Goal: Transaction & Acquisition: Purchase product/service

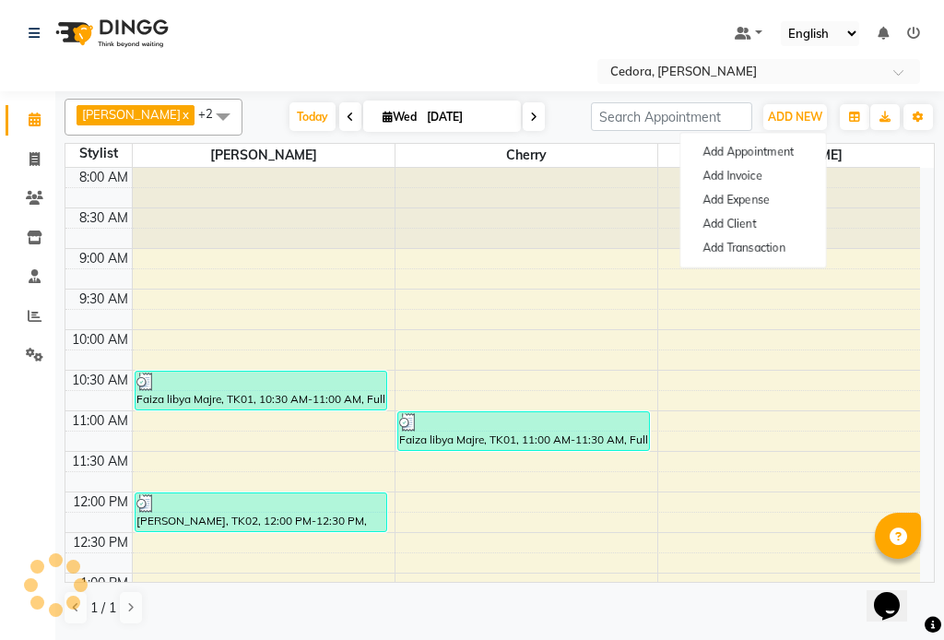
scroll to position [407, 0]
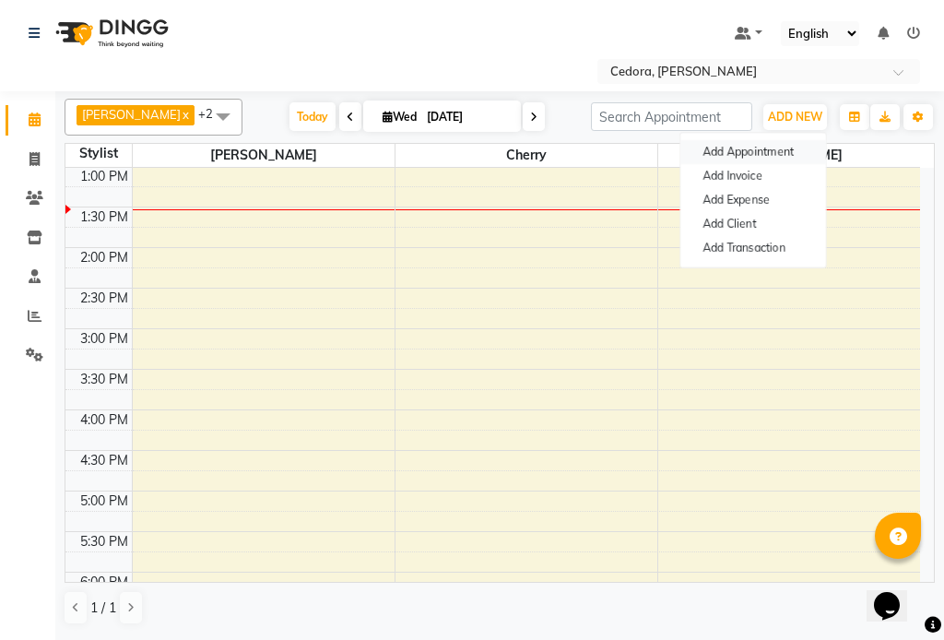
click at [721, 145] on button "Add Appointment" at bounding box center [754, 152] width 146 height 24
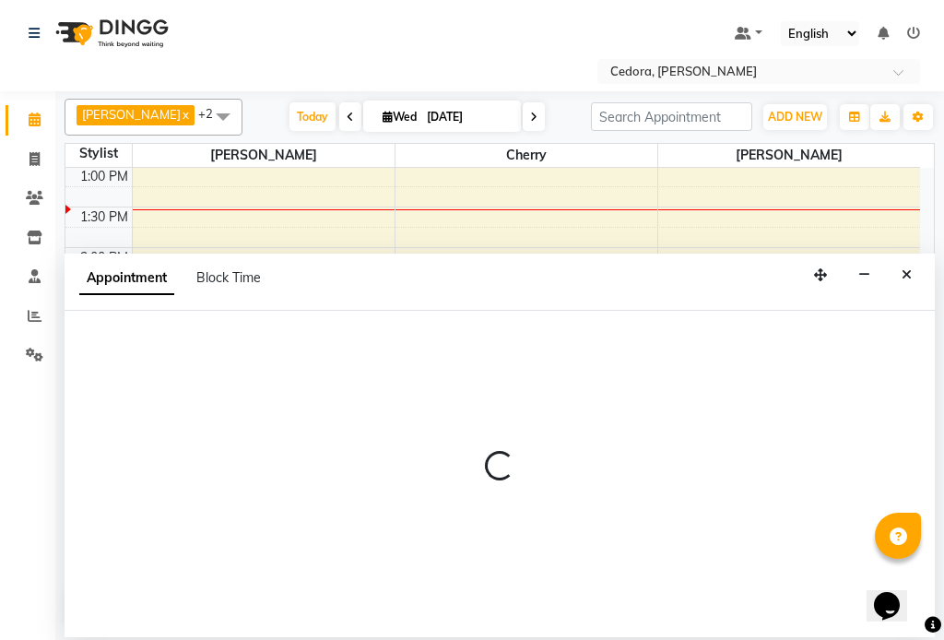
select select "540"
select select "tentative"
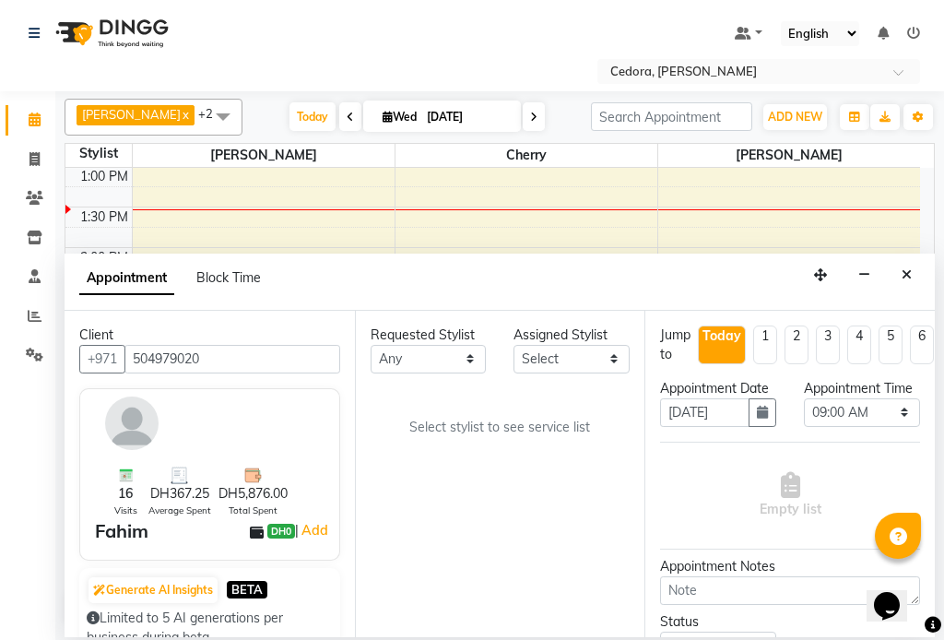
type input "504979020"
click at [596, 353] on select "Select [PERSON_NAME] [PERSON_NAME]" at bounding box center [572, 359] width 116 height 29
select select "36348"
click at [514, 345] on select "Select [PERSON_NAME] [PERSON_NAME]" at bounding box center [572, 359] width 116 height 29
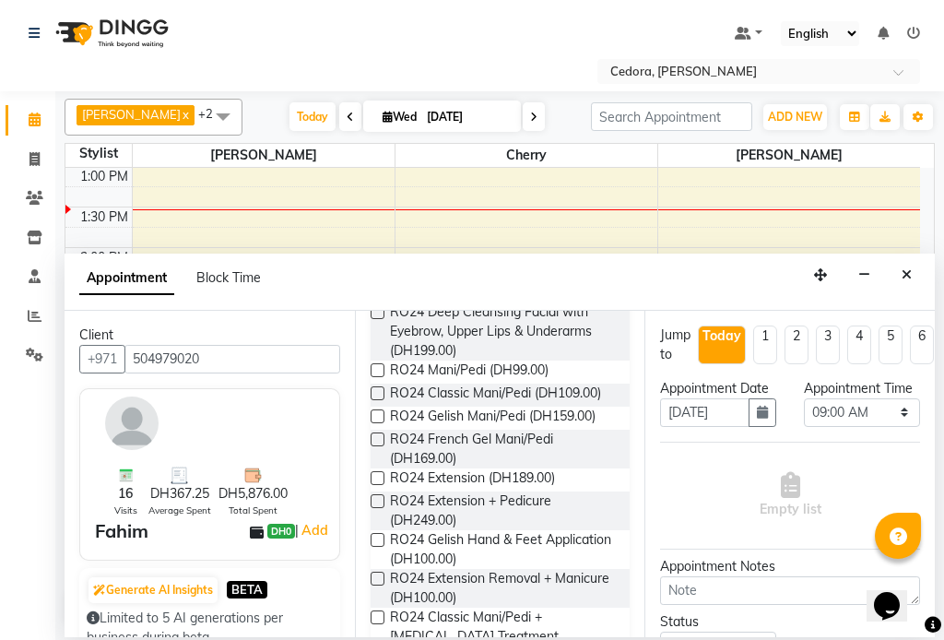
scroll to position [360, 0]
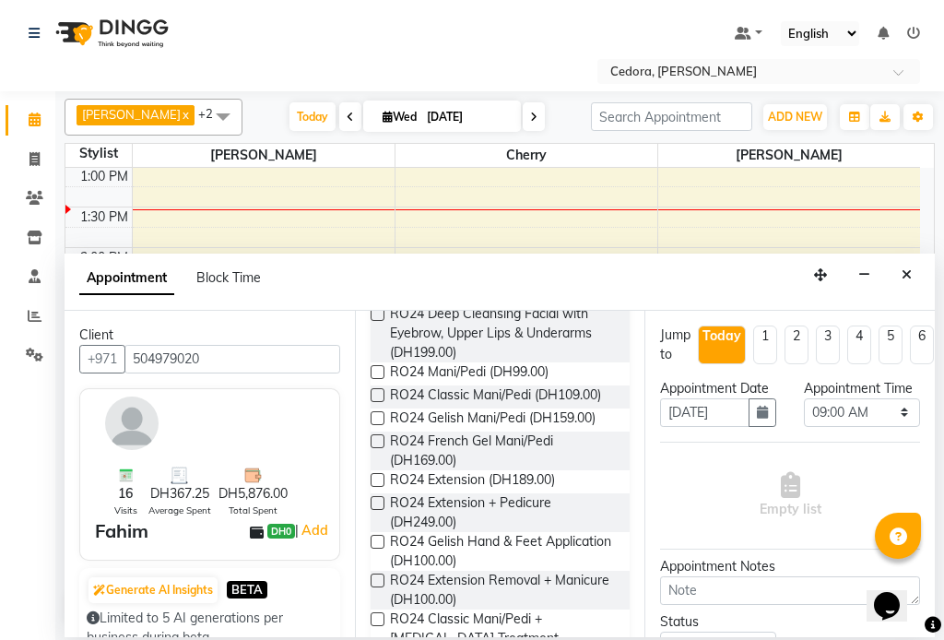
click at [383, 371] on label at bounding box center [378, 372] width 14 height 14
click at [383, 371] on input "checkbox" at bounding box center [377, 374] width 12 height 12
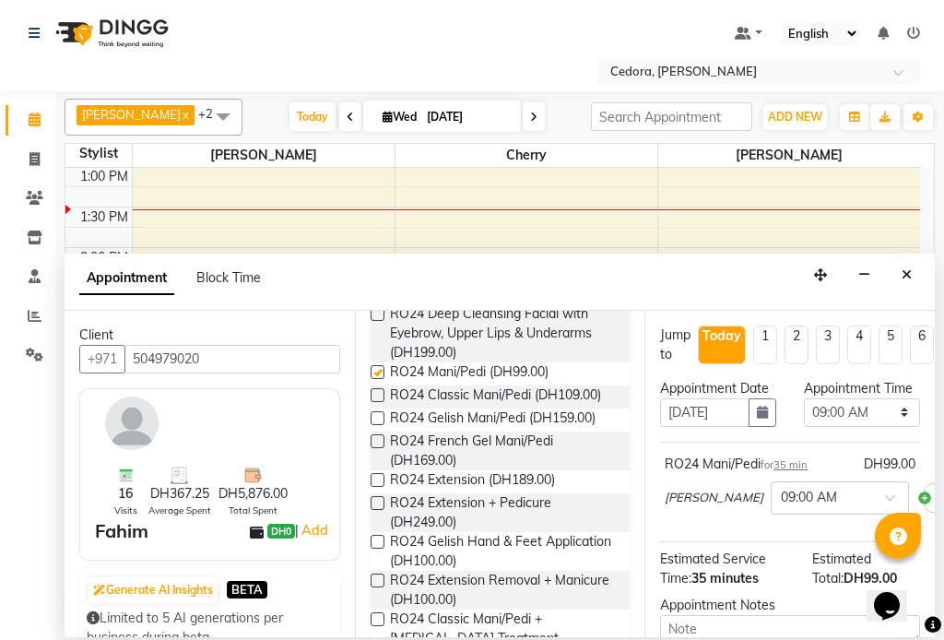
checkbox input "false"
click at [891, 427] on select "Select 09:00 AM 09:15 AM 09:30 AM 09:45 AM 10:00 AM 10:15 AM 10:30 AM 10:45 AM …" at bounding box center [862, 412] width 116 height 29
select select "780"
click at [804, 417] on select "Select 09:00 AM 09:15 AM 09:30 AM 09:45 AM 10:00 AM 10:15 AM 10:30 AM 10:45 AM …" at bounding box center [862, 412] width 116 height 29
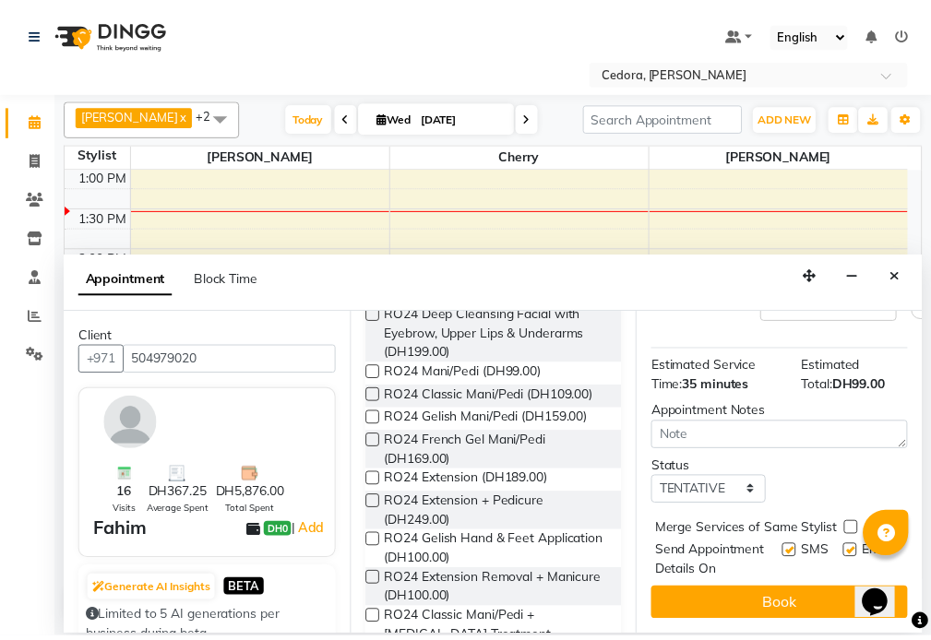
scroll to position [246, 0]
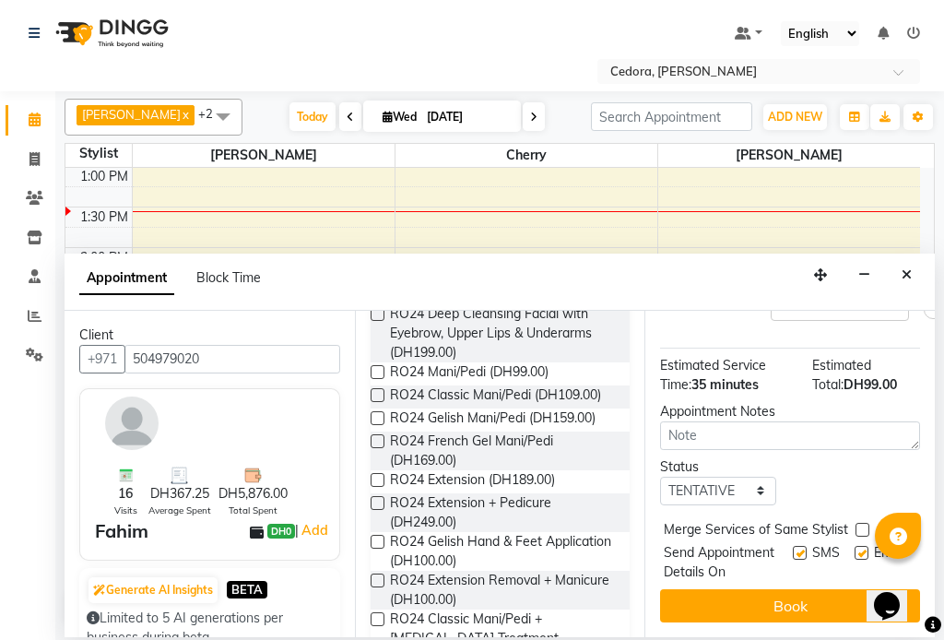
click at [862, 523] on label at bounding box center [863, 530] width 14 height 14
click at [862, 526] on input "checkbox" at bounding box center [862, 532] width 12 height 12
checkbox input "true"
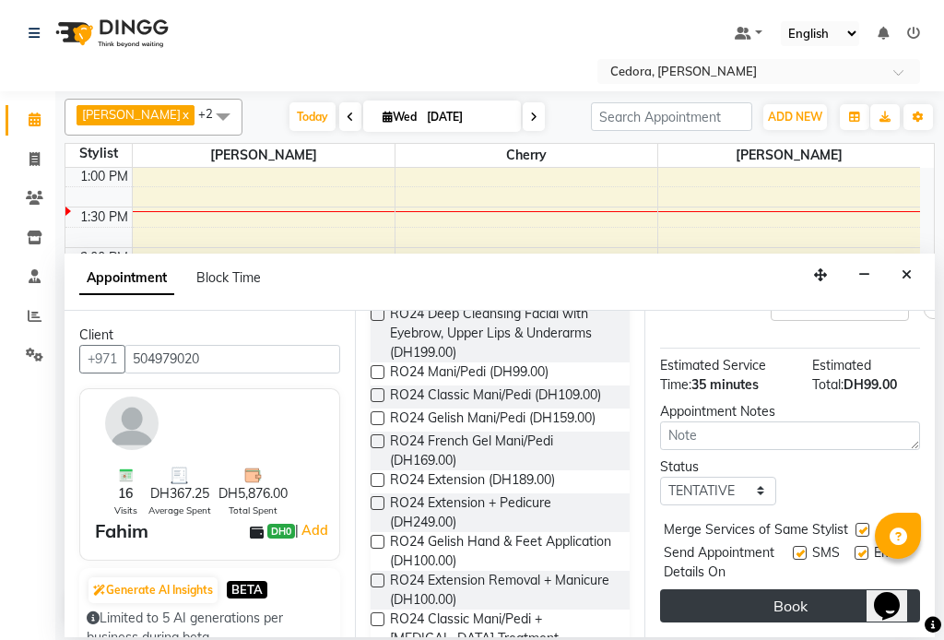
click at [808, 598] on button "Book" at bounding box center [790, 605] width 260 height 33
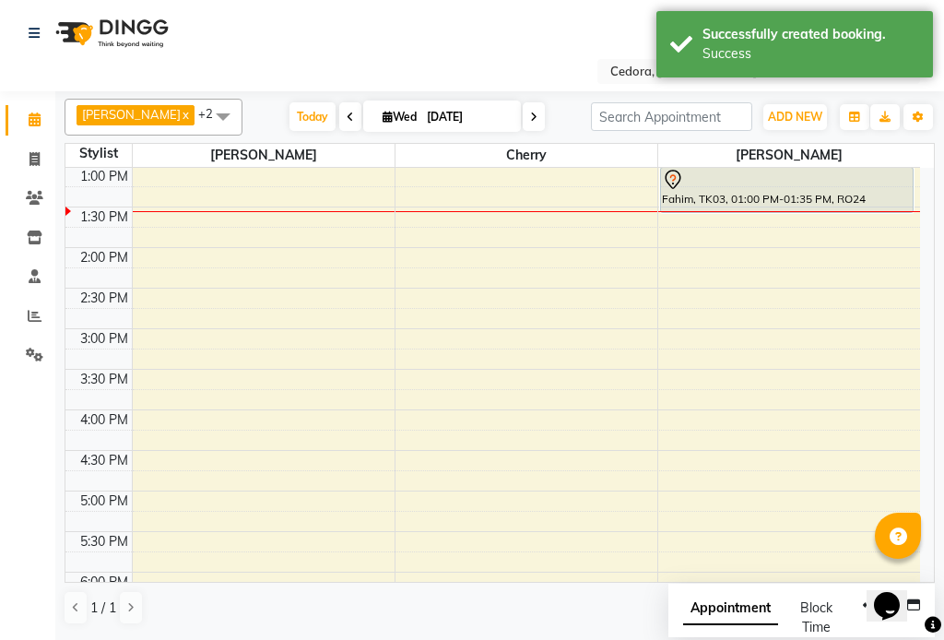
click at [712, 184] on div at bounding box center [787, 180] width 250 height 22
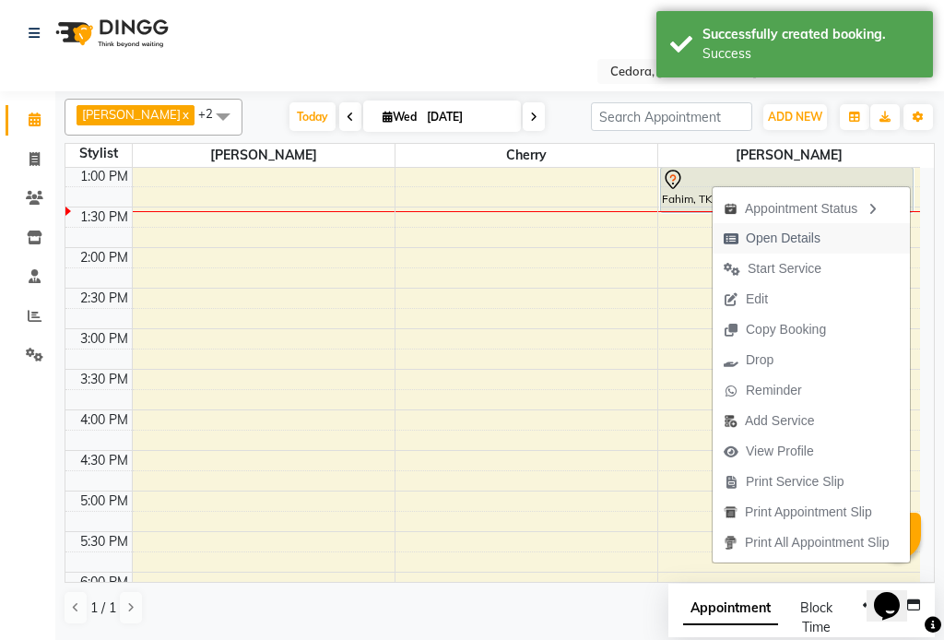
click at [731, 238] on icon "button" at bounding box center [731, 238] width 15 height 13
select select "7"
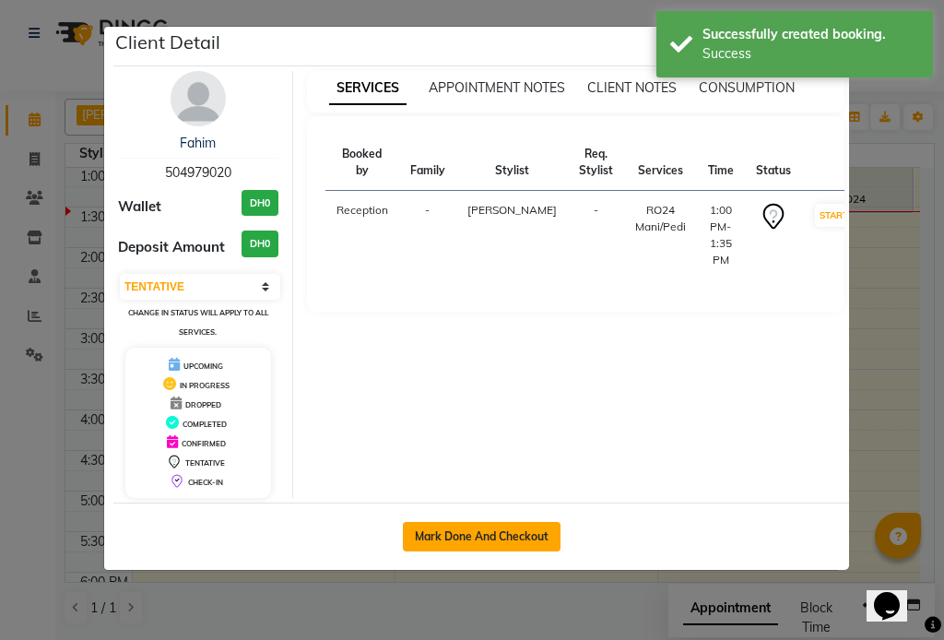
click at [427, 537] on button "Mark Done And Checkout" at bounding box center [482, 537] width 158 height 30
select select "service"
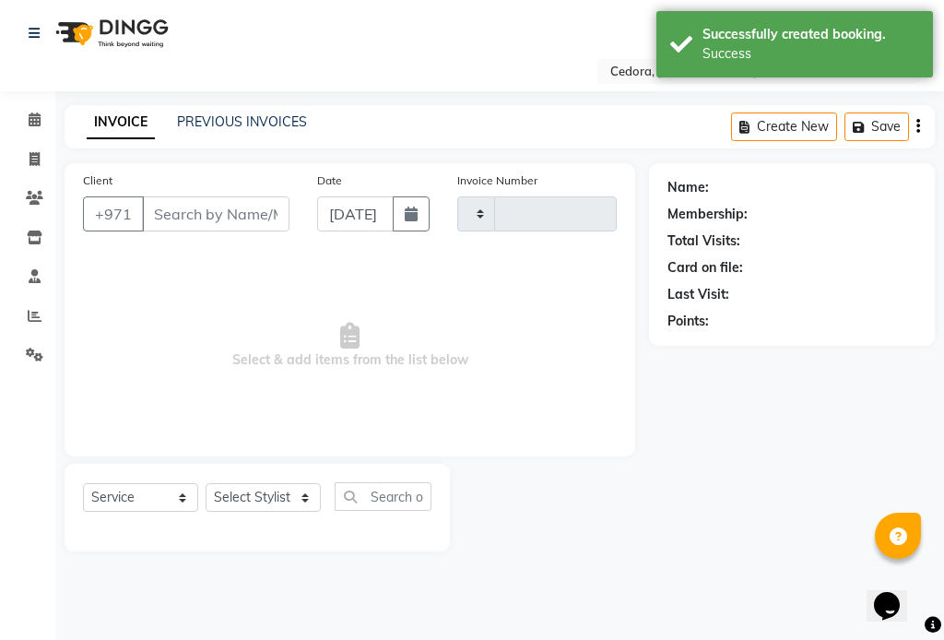
type input "0678"
select select "5144"
type input "504979020"
select select "36348"
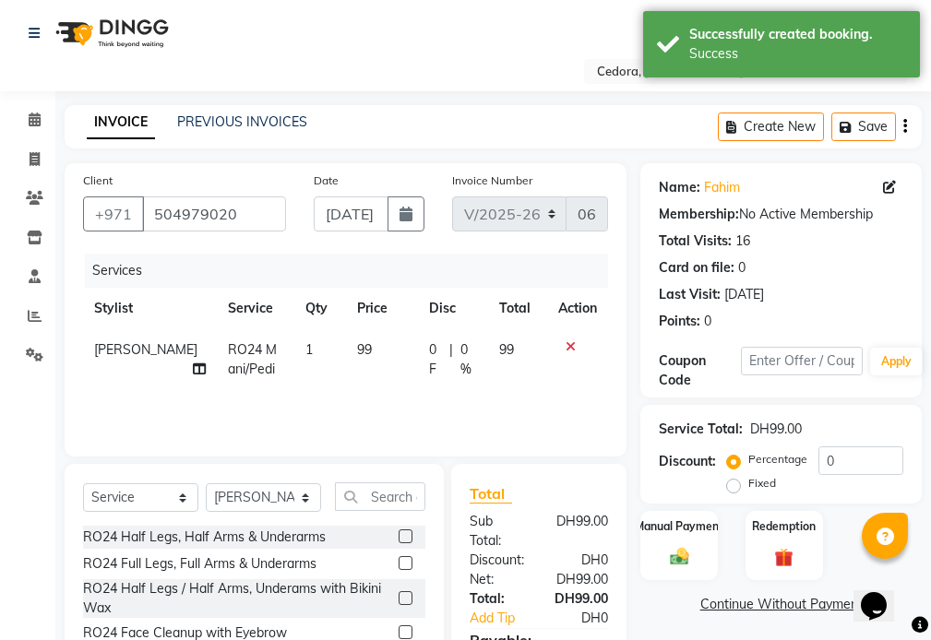
click at [193, 362] on icon at bounding box center [199, 368] width 13 height 13
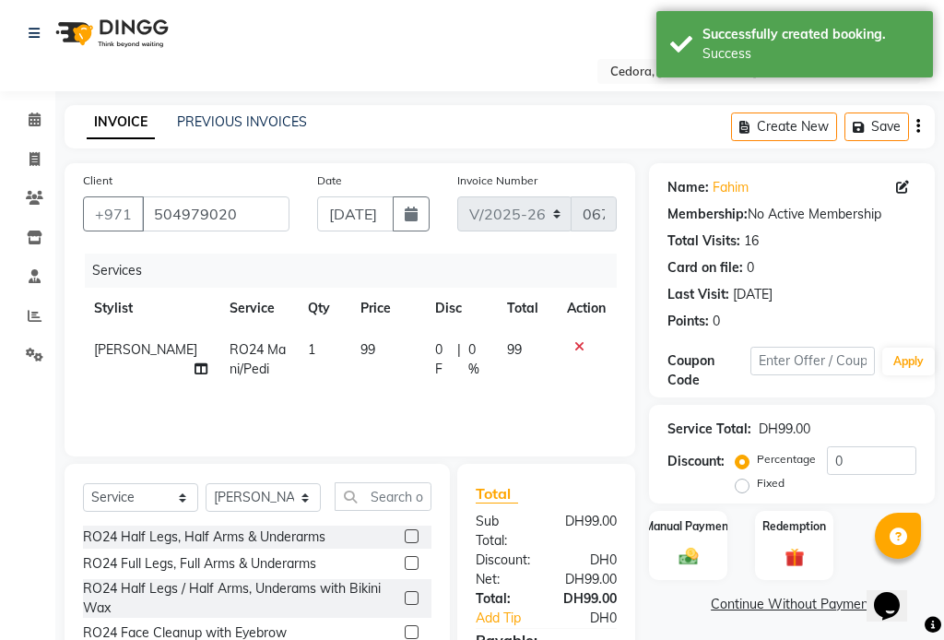
select select "36348"
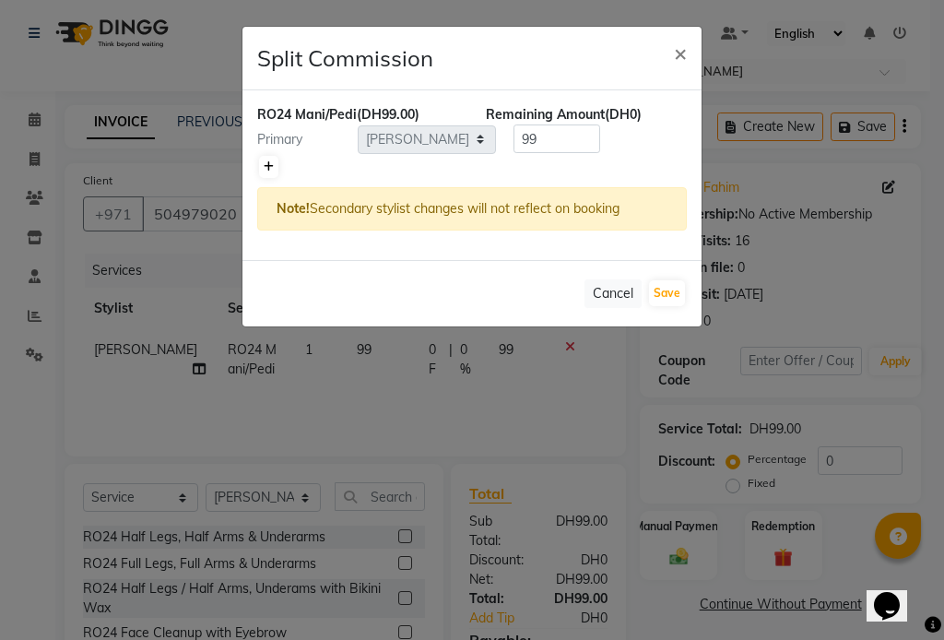
click at [268, 166] on icon at bounding box center [269, 166] width 10 height 11
type input "49.5"
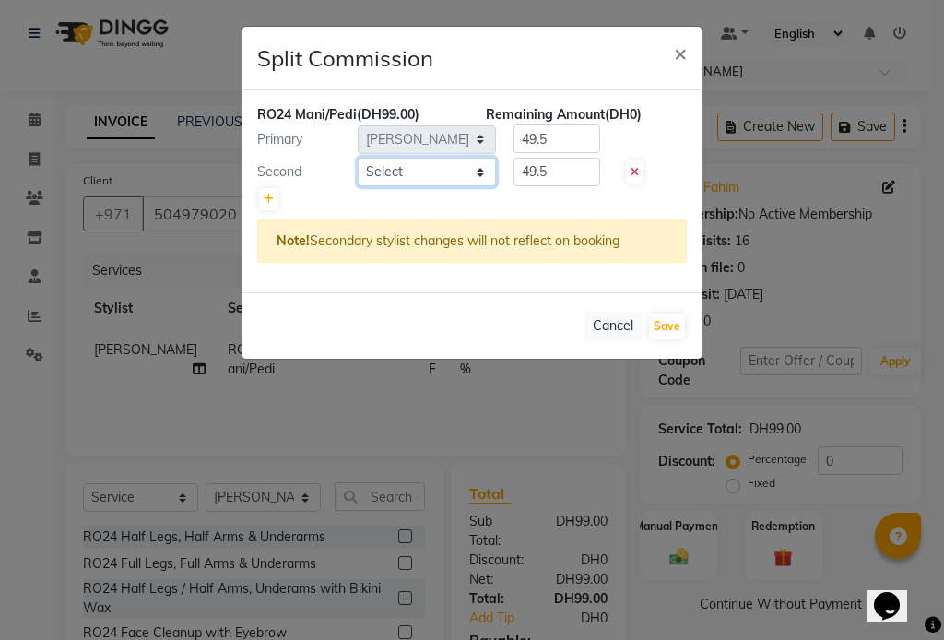
click at [482, 168] on select "Select [PERSON_NAME] [PERSON_NAME] [PERSON_NAME] Reception" at bounding box center [427, 172] width 138 height 29
select select "34803"
click at [358, 158] on select "Select [PERSON_NAME] [PERSON_NAME] [PERSON_NAME] Reception" at bounding box center [427, 172] width 138 height 29
click at [665, 325] on button "Save" at bounding box center [667, 327] width 36 height 26
select select "Select"
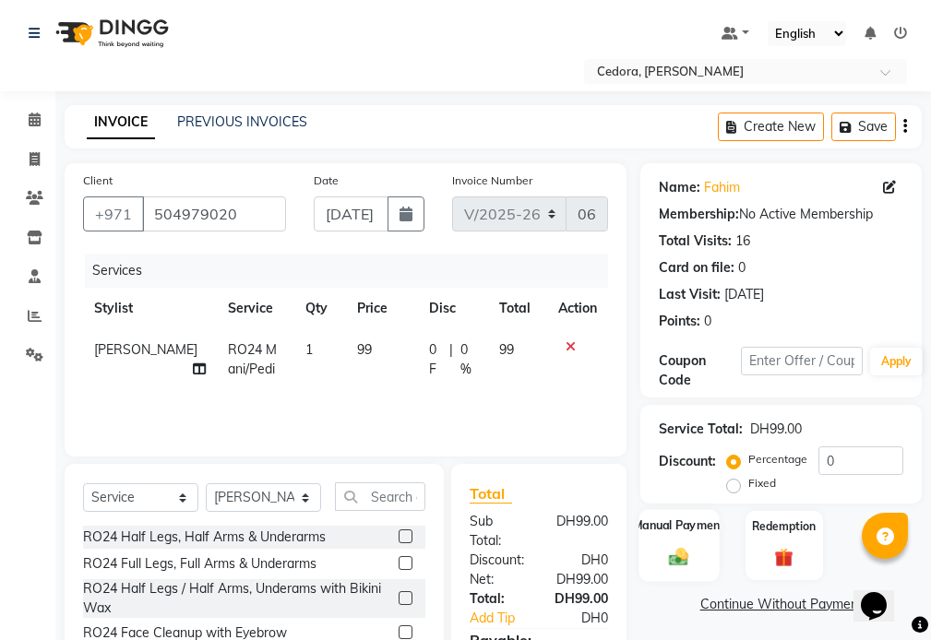
click at [656, 516] on div "Manual Payment" at bounding box center [679, 545] width 80 height 72
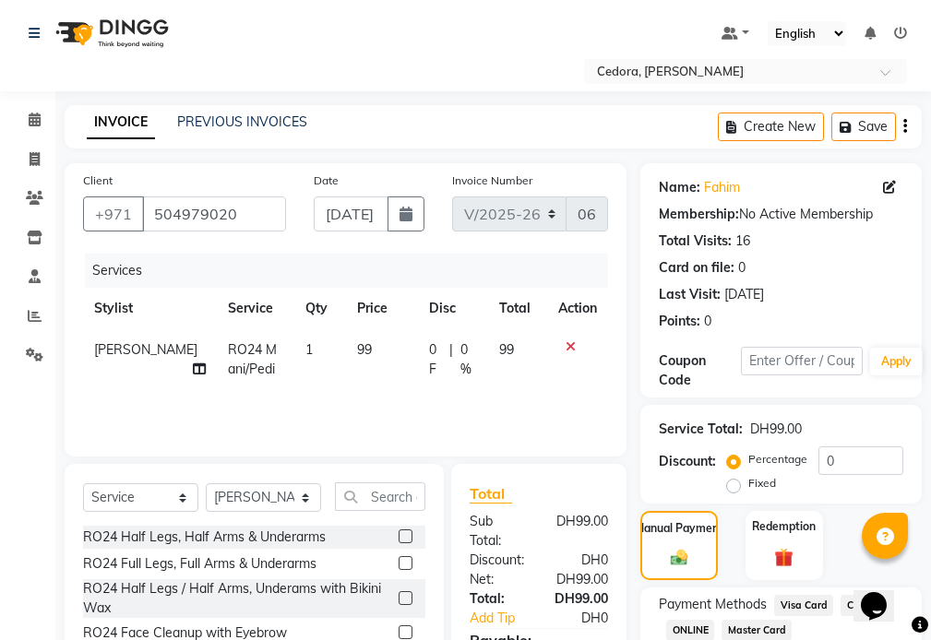
click at [811, 604] on span "Visa Card" at bounding box center [803, 605] width 59 height 21
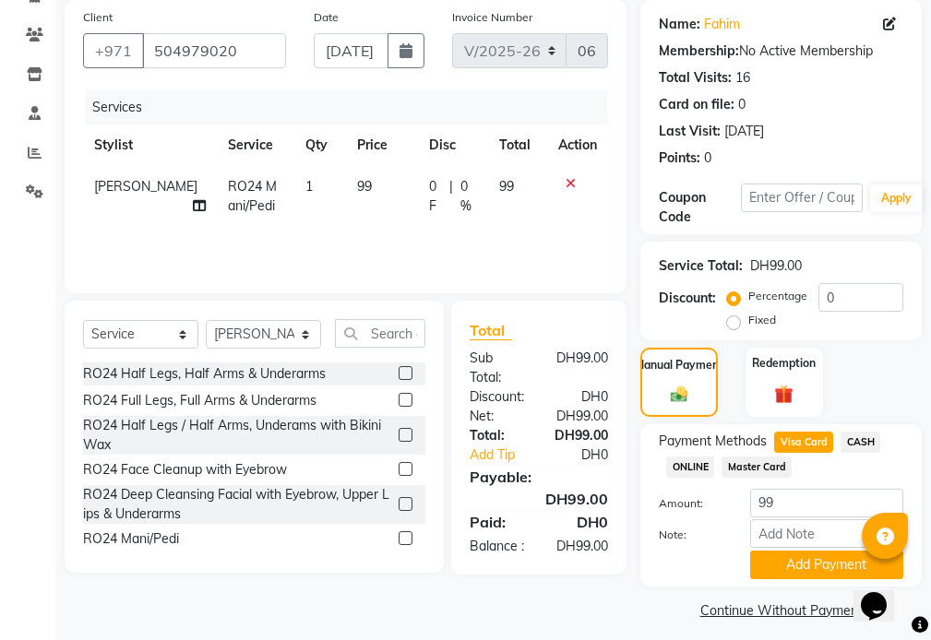
scroll to position [175, 0]
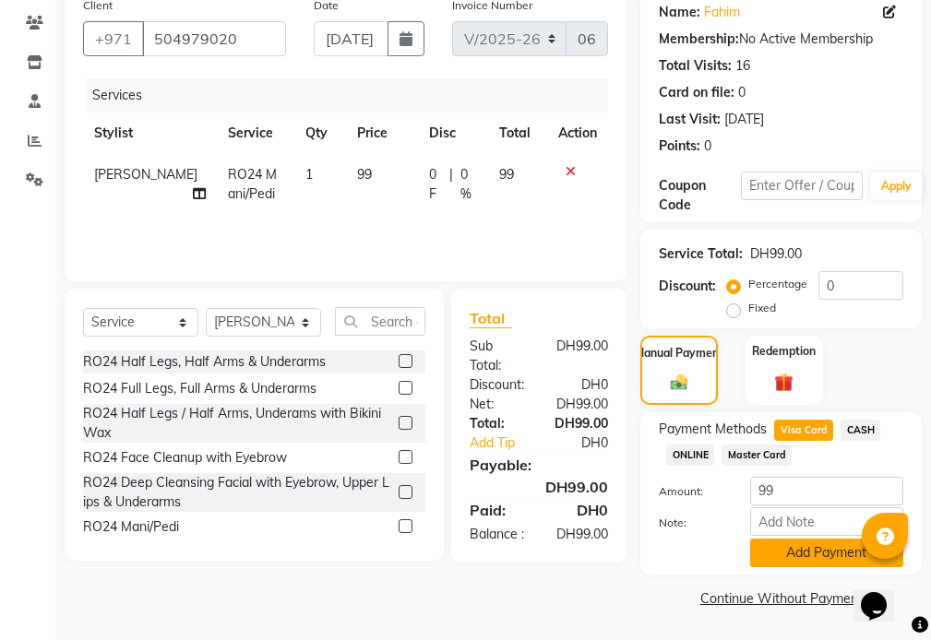
click at [830, 552] on button "Add Payment" at bounding box center [826, 553] width 153 height 29
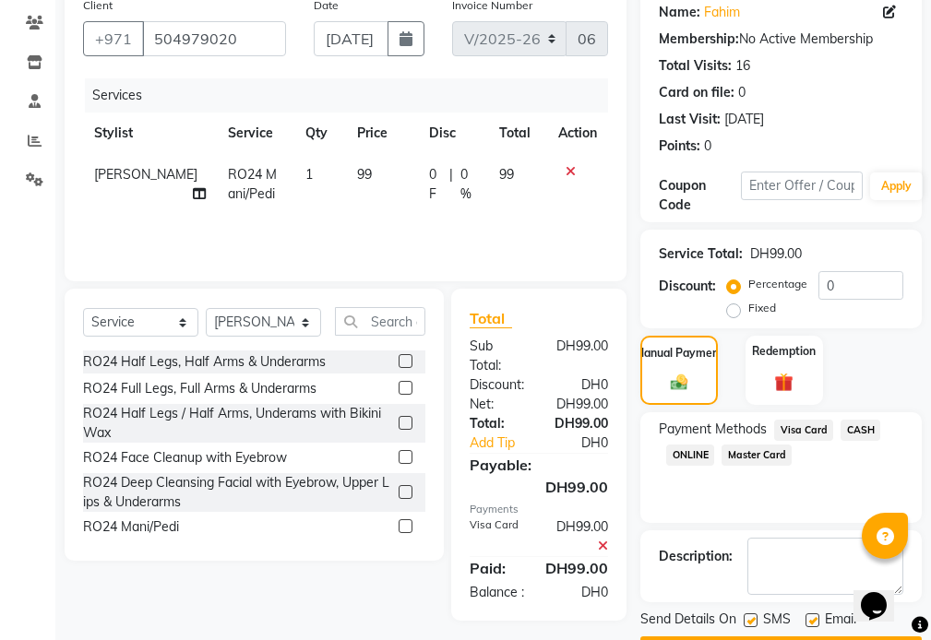
scroll to position [228, 0]
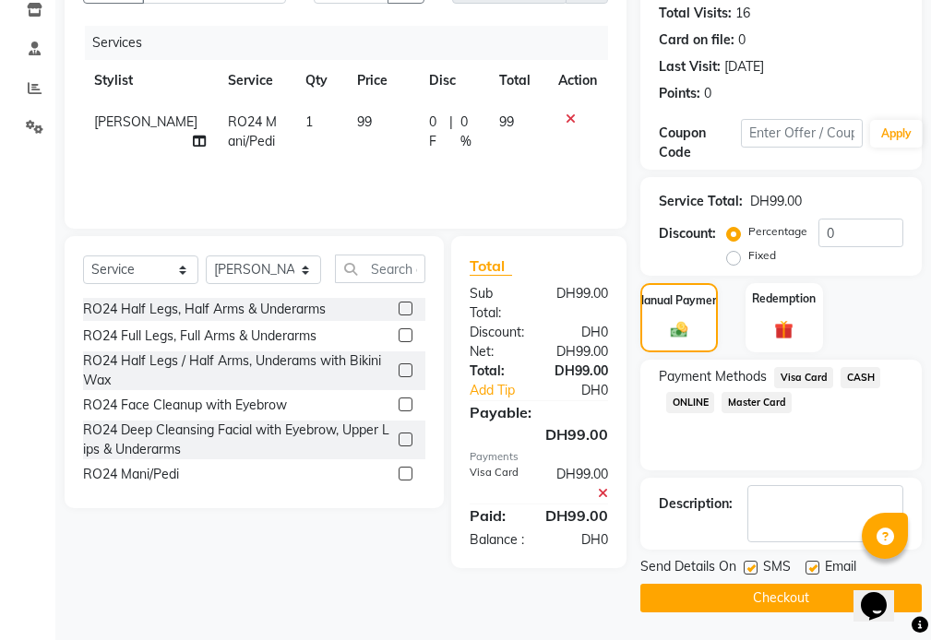
click at [809, 594] on button "Checkout" at bounding box center [780, 598] width 281 height 29
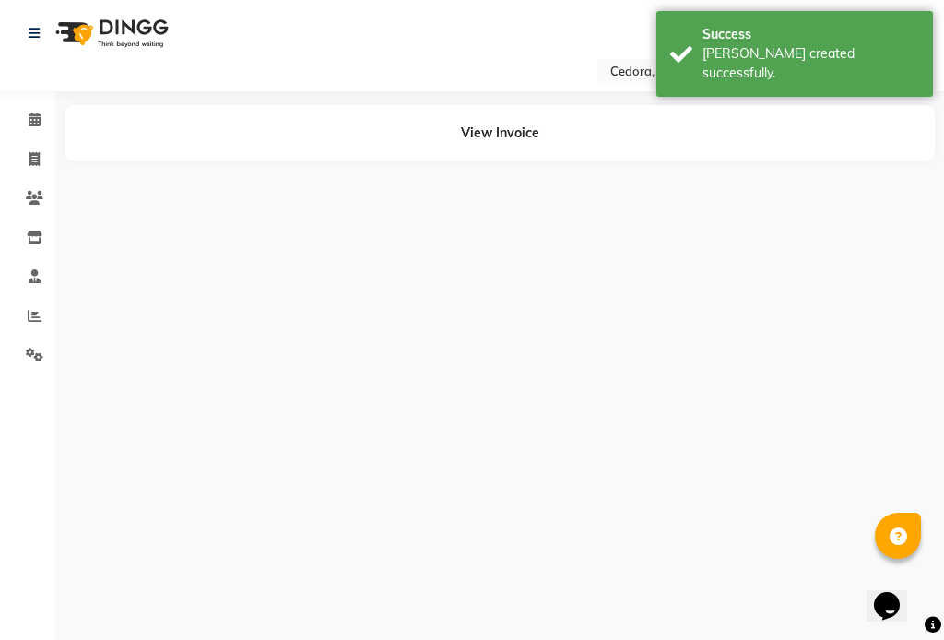
select select "36348"
select select "34803"
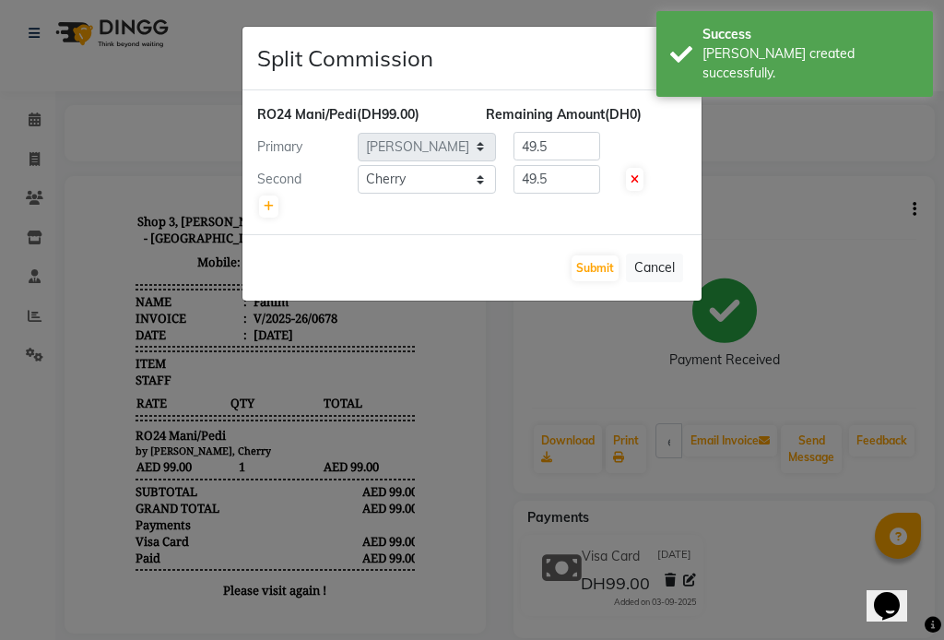
click at [625, 448] on ngb-modal-window "Split Commission × RO24 Mani/Pedi (DH99.00) Remaining Amount (DH0) Primary Sele…" at bounding box center [472, 320] width 944 height 640
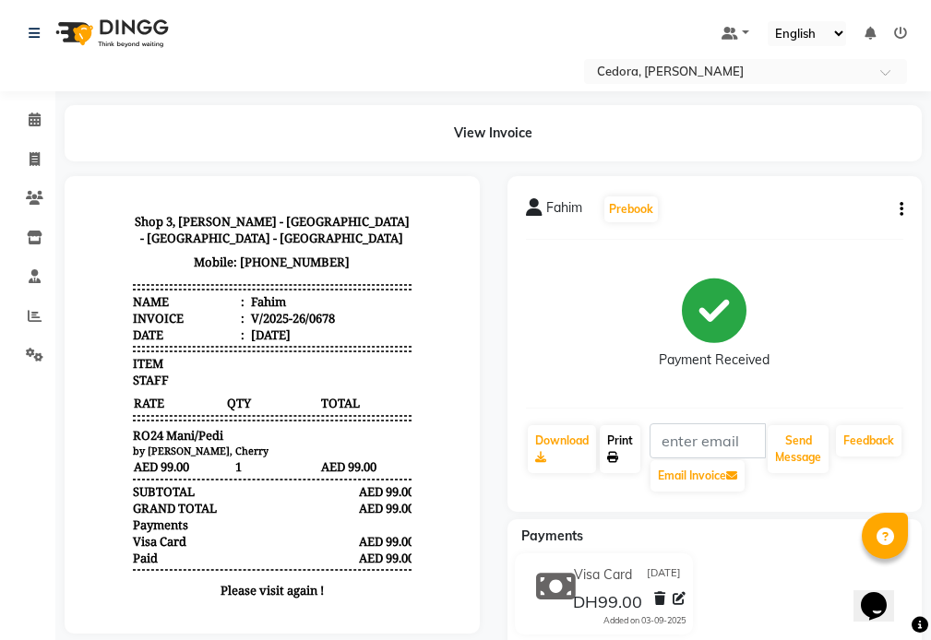
click at [622, 436] on link "Print" at bounding box center [619, 449] width 41 height 48
